Goal: Navigation & Orientation: Find specific page/section

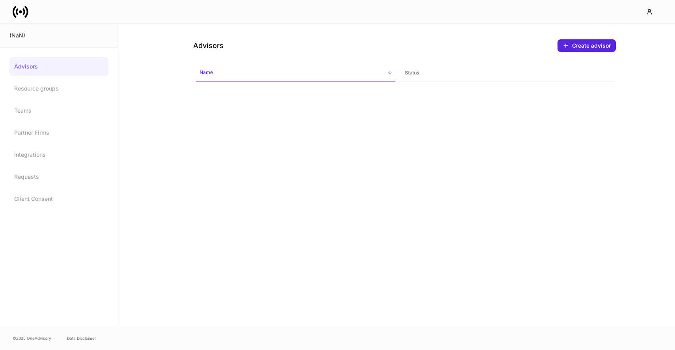
click at [21, 16] on icon at bounding box center [21, 12] width 16 height 16
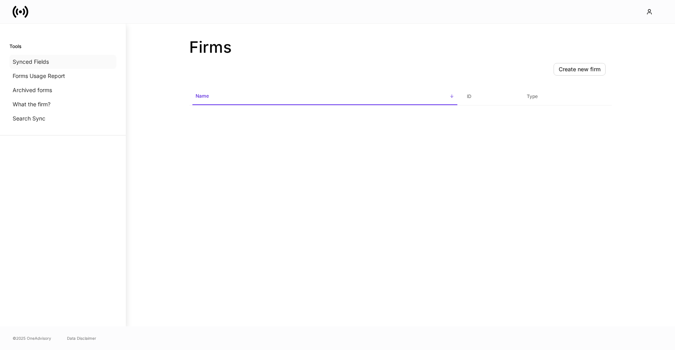
click at [35, 59] on p "Synced Fields" at bounding box center [31, 62] width 36 height 8
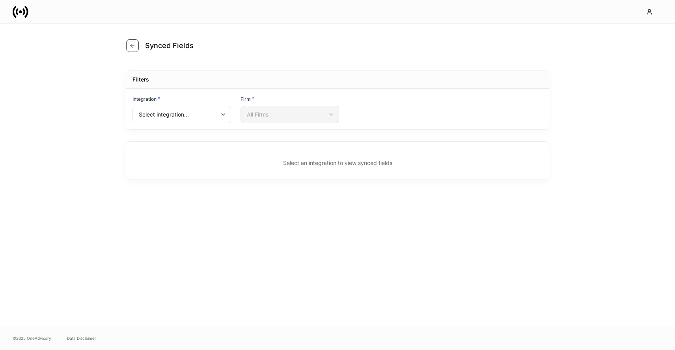
click at [126, 48] on button "button" at bounding box center [132, 45] width 13 height 13
